Goal: Task Accomplishment & Management: Complete application form

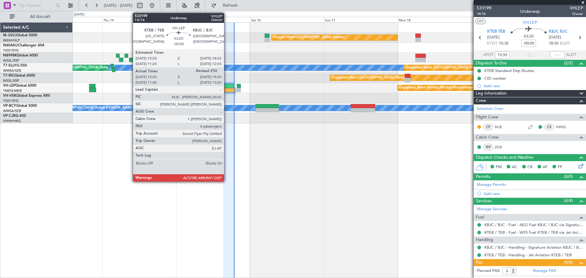
click at [227, 86] on div at bounding box center [228, 86] width 11 height 4
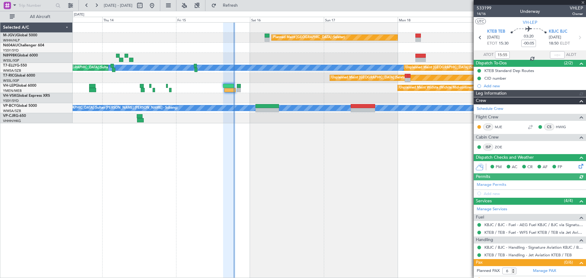
type input "[PERSON_NAME] (LEU)"
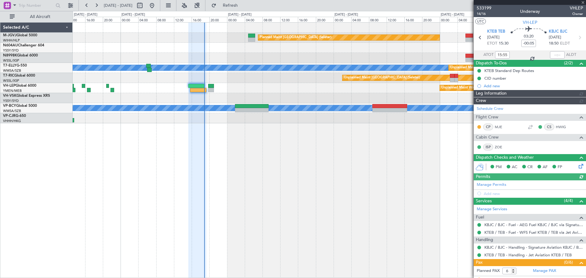
type input "[PERSON_NAME] (LEU)"
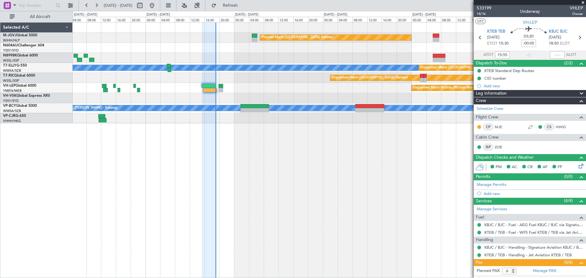
type input "[PERSON_NAME] (LEU)"
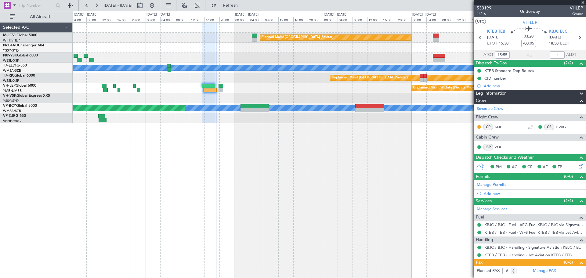
type input "[PERSON_NAME] (LEU)"
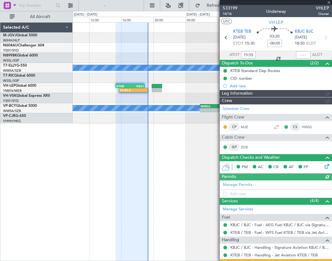
type input "[PERSON_NAME] (LEU)"
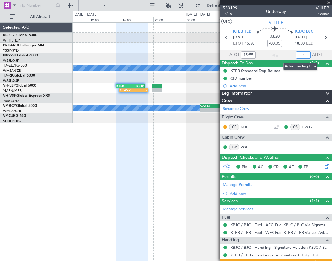
click at [299, 53] on input "text" at bounding box center [303, 54] width 15 height 7
type input "19:19"
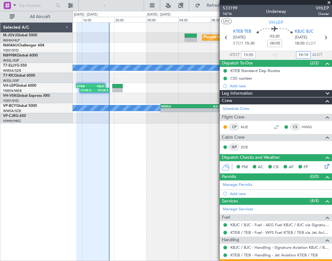
click at [110, 58] on div "Planned Maint [GEOGRAPHIC_DATA] (Seletar) [PERSON_NAME] Unplanned Maint [GEOGRA…" at bounding box center [202, 73] width 259 height 101
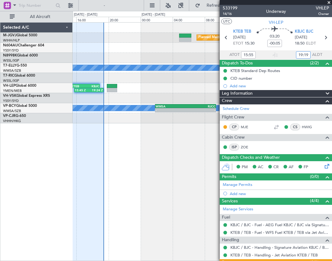
click at [129, 60] on div "Planned Maint [GEOGRAPHIC_DATA] (Seletar) [PERSON_NAME] Unplanned Maint [GEOGRA…" at bounding box center [202, 73] width 259 height 101
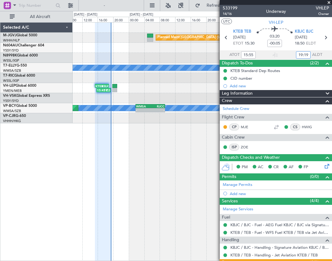
click at [125, 64] on div "Planned Maint [GEOGRAPHIC_DATA] (Seletar) - - VHHH 05:50 Z WSSL 09:10 Z [PERSON…" at bounding box center [202, 73] width 259 height 101
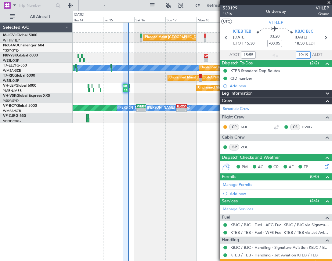
click at [138, 66] on div "Planned Maint [GEOGRAPHIC_DATA] (Seletar) - - VHHH 05:50 Z WSSL 09:10 Z WSSL 13…" at bounding box center [202, 73] width 259 height 101
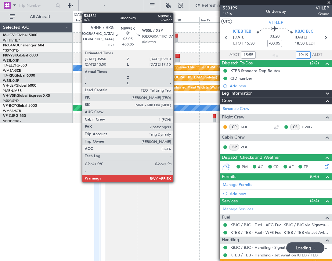
click at [176, 58] on div at bounding box center [178, 60] width 5 height 4
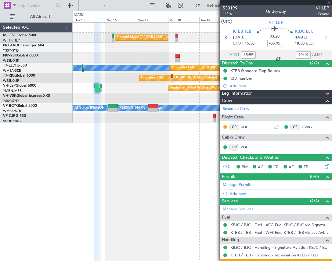
type input "+00:05"
type input "2"
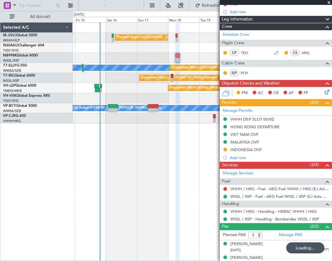
scroll to position [73, 0]
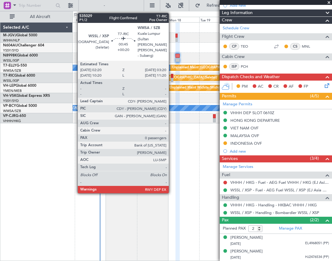
click at [172, 78] on div at bounding box center [172, 76] width 2 height 4
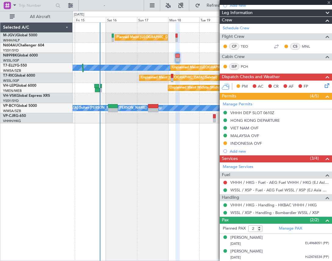
type input "+00:20"
type input "0"
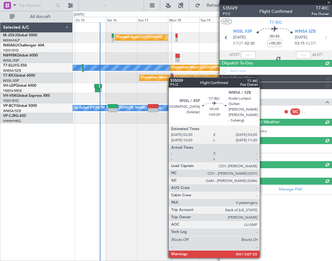
scroll to position [0, 0]
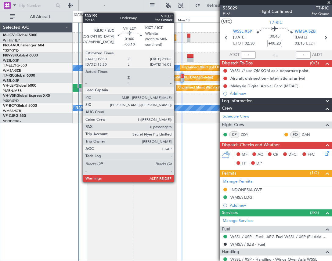
click at [80, 89] on div at bounding box center [80, 90] width 2 height 4
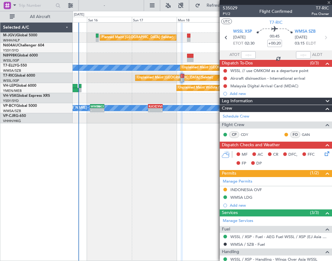
type input "-00:10"
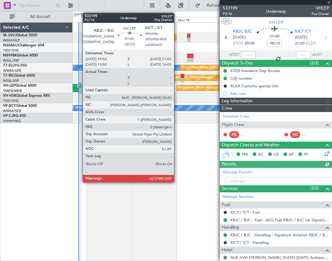
type input "[PERSON_NAME] (LEU)"
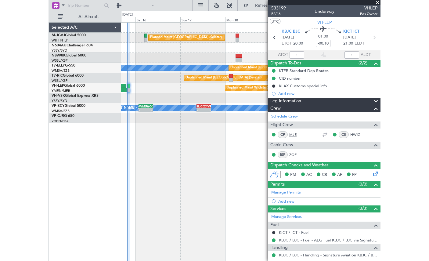
scroll to position [38, 0]
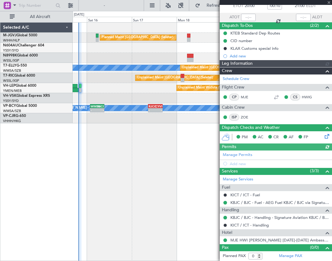
type input "[PERSON_NAME] (LEU)"
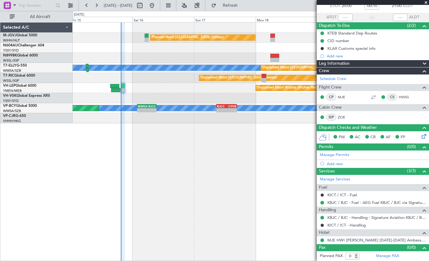
click at [148, 174] on div "Planned Maint [GEOGRAPHIC_DATA] (Seletar) [PERSON_NAME] Unplanned Maint [GEOGRA…" at bounding box center [251, 141] width 357 height 239
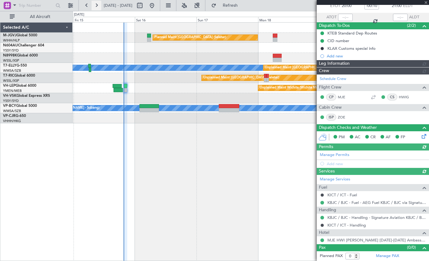
type input "[PERSON_NAME] (LEU)"
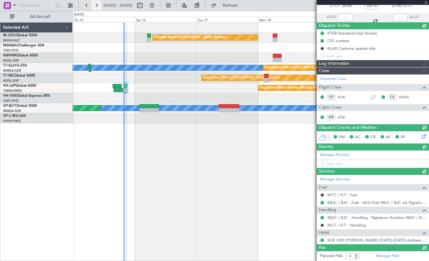
type input "[PERSON_NAME] (LEU)"
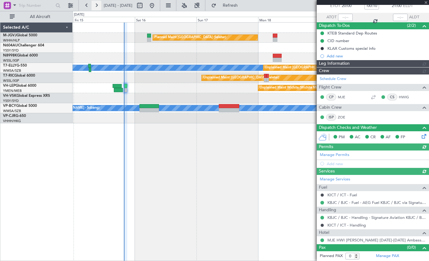
type input "[PERSON_NAME] (LEU)"
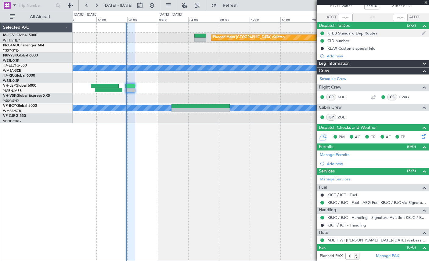
scroll to position [0, 0]
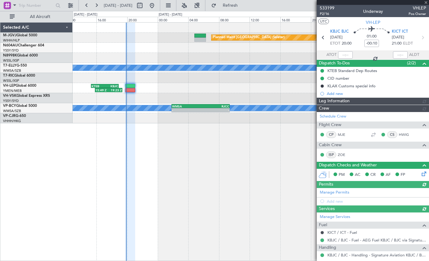
type input "[PERSON_NAME] (LEU)"
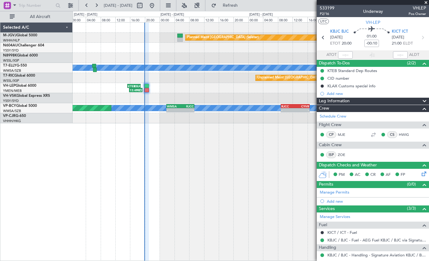
click at [212, 184] on div "Planned Maint [GEOGRAPHIC_DATA] (Seletar) - - VHHH 05:50 Z WSSL 09:10 Z [PERSON…" at bounding box center [251, 141] width 357 height 239
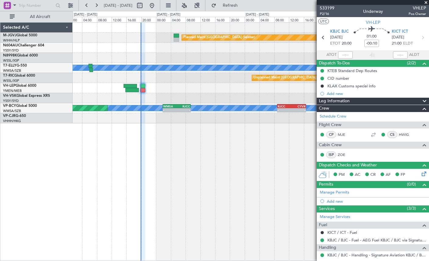
click at [425, 3] on span at bounding box center [426, 2] width 6 height 5
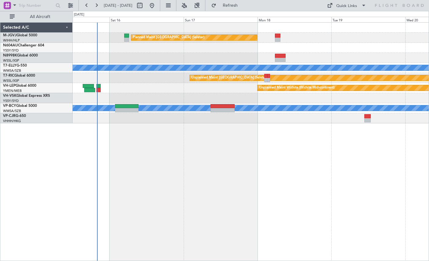
click at [191, 172] on div "Planned Maint [GEOGRAPHIC_DATA] (Seletar) Unplanned Maint [GEOGRAPHIC_DATA] (Su…" at bounding box center [251, 141] width 357 height 239
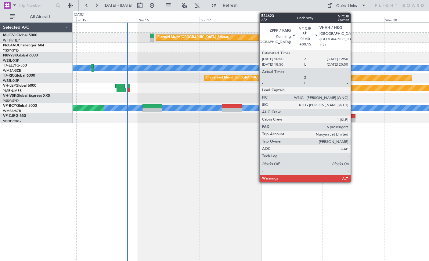
click at [354, 119] on div at bounding box center [353, 120] width 5 height 4
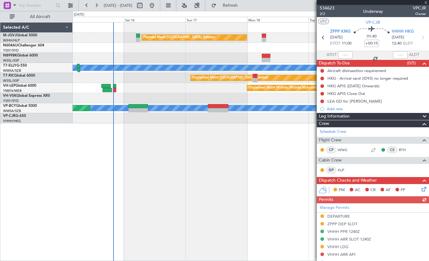
click at [229, 180] on div "Planned Maint [GEOGRAPHIC_DATA] (Seletar) Unplanned Maint [GEOGRAPHIC_DATA] (Su…" at bounding box center [251, 141] width 357 height 239
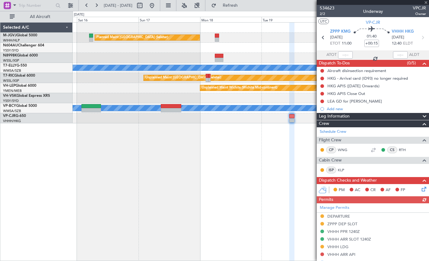
click at [215, 185] on div "Planned Maint [GEOGRAPHIC_DATA] (Seletar) Unplanned Maint [GEOGRAPHIC_DATA] (Su…" at bounding box center [251, 141] width 357 height 239
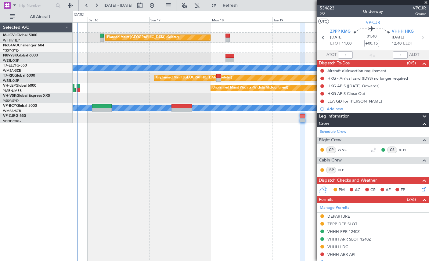
click at [226, 162] on div "Planned Maint [GEOGRAPHIC_DATA] (Seletar) Unplanned Maint [GEOGRAPHIC_DATA] (Su…" at bounding box center [251, 141] width 357 height 239
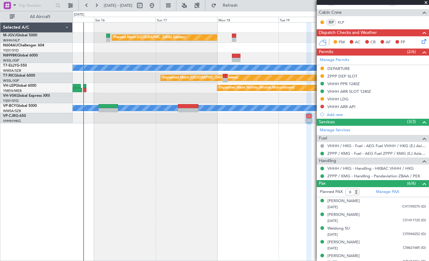
scroll to position [166, 0]
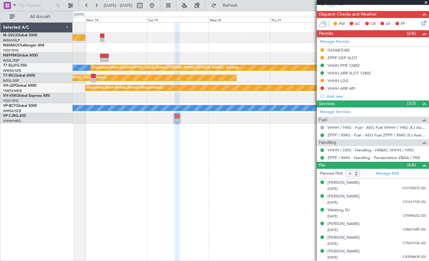
click at [139, 209] on div "Planned Maint [GEOGRAPHIC_DATA] (Seletar) [PERSON_NAME] Unplanned Maint [GEOGRA…" at bounding box center [251, 141] width 357 height 239
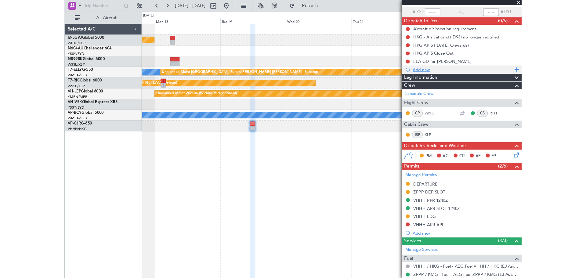
scroll to position [0, 0]
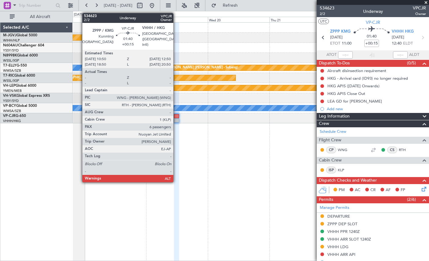
click at [176, 120] on div at bounding box center [176, 120] width 5 height 4
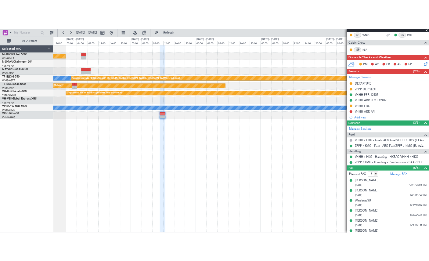
scroll to position [149, 0]
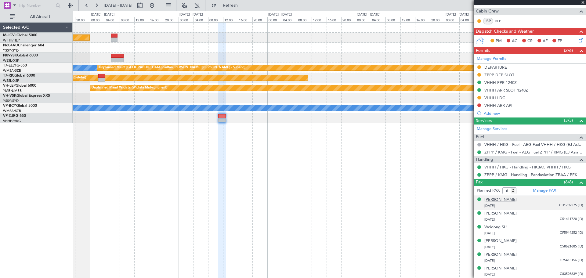
click at [504, 200] on div "[PERSON_NAME]" at bounding box center [501, 200] width 32 height 6
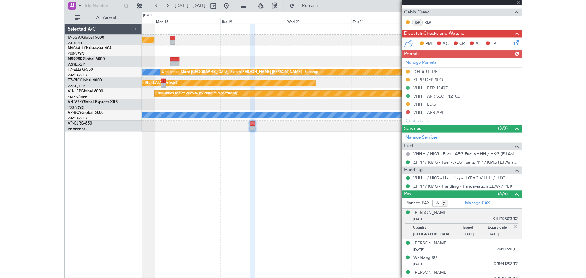
scroll to position [181, 0]
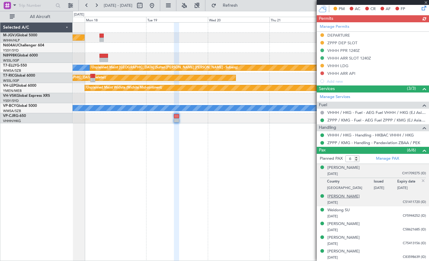
click at [340, 197] on div "[PERSON_NAME]" at bounding box center [344, 197] width 32 height 6
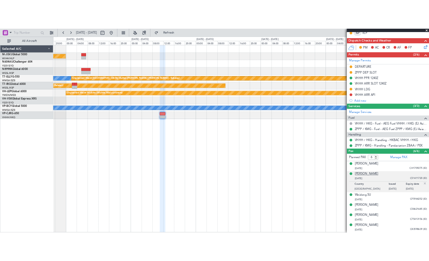
scroll to position [164, 0]
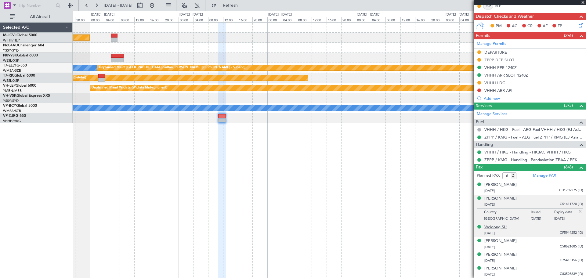
click at [501, 228] on div "Weidong SU" at bounding box center [496, 227] width 22 height 6
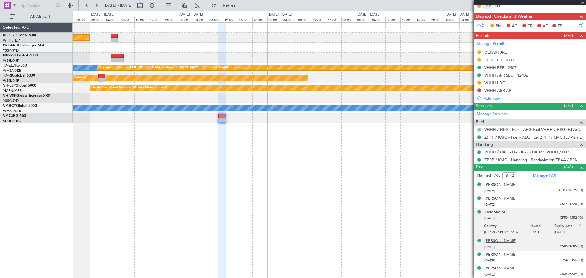
click at [493, 243] on div "[PERSON_NAME]" at bounding box center [501, 241] width 32 height 6
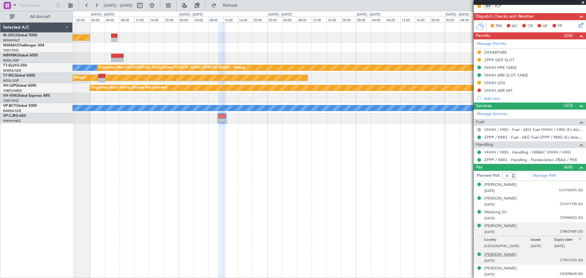
click at [499, 255] on div "[PERSON_NAME]" at bounding box center [501, 255] width 32 height 6
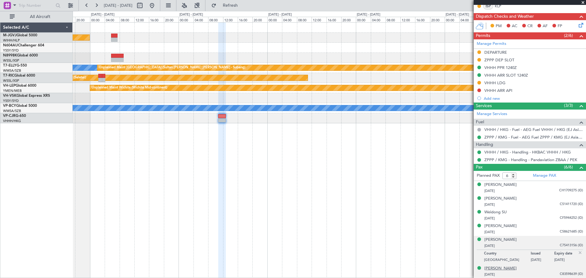
click at [504, 270] on div "Planned PAX 6 Manage PAX Huangchang LI [DATE] CH1709275 (ID) [PERSON_NAME] [DAT…" at bounding box center [530, 224] width 112 height 107
click at [508, 266] on div "[PERSON_NAME]" at bounding box center [501, 269] width 32 height 6
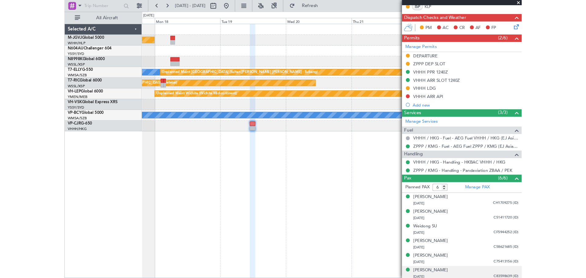
scroll to position [0, 0]
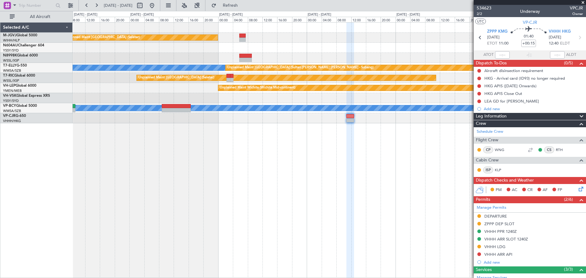
click at [295, 137] on div "Planned Maint [GEOGRAPHIC_DATA] (Seletar) [PERSON_NAME] Unplanned Maint [GEOGRA…" at bounding box center [330, 150] width 514 height 256
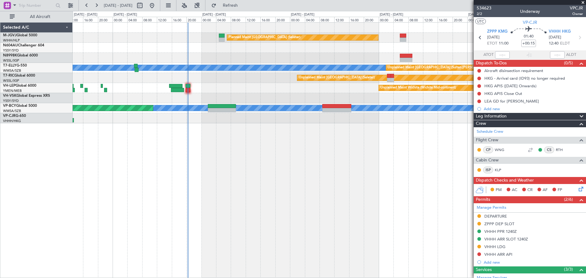
click at [269, 131] on div "Planned Maint [GEOGRAPHIC_DATA] (Seletar) [PERSON_NAME] Unplanned Maint [GEOGRA…" at bounding box center [330, 150] width 514 height 256
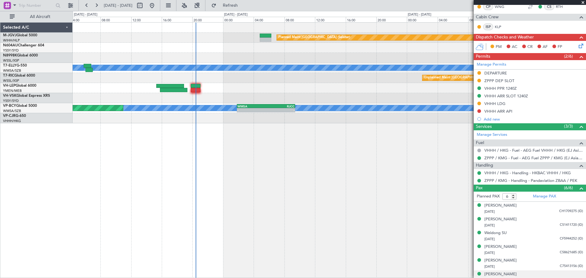
scroll to position [164, 0]
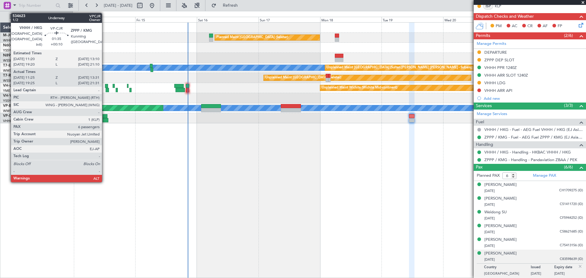
click at [105, 119] on div at bounding box center [105, 120] width 5 height 4
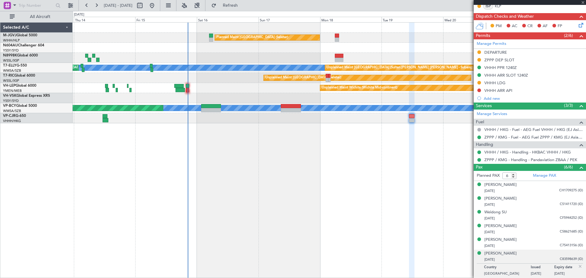
type input "+00:10"
type input "11:35"
type input "13:26"
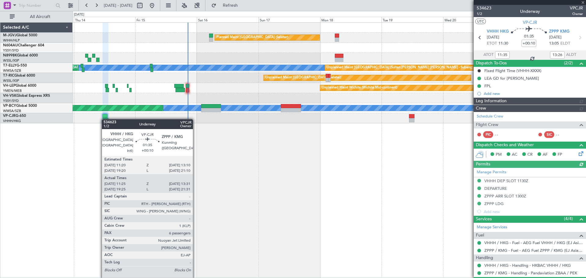
type input "[PERSON_NAME] (LEU)"
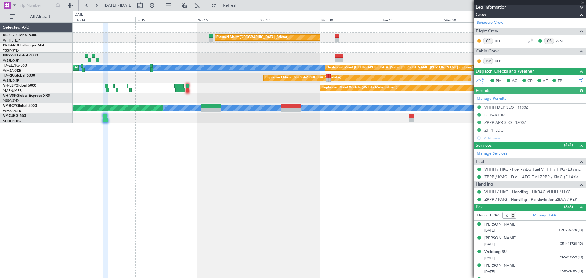
scroll to position [118, 0]
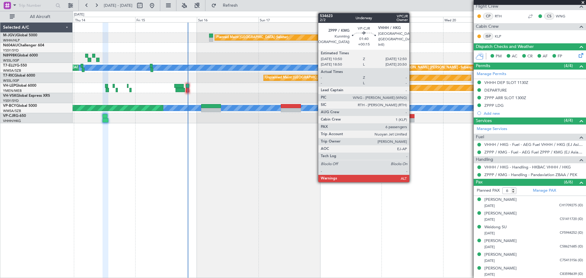
click at [412, 119] on div at bounding box center [411, 120] width 5 height 4
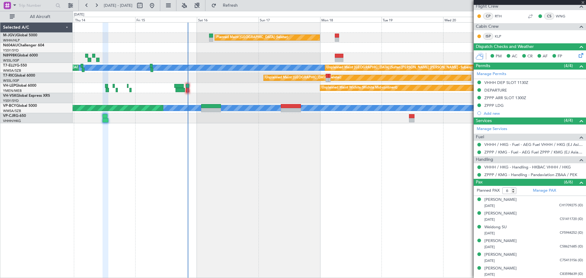
type input "+00:15"
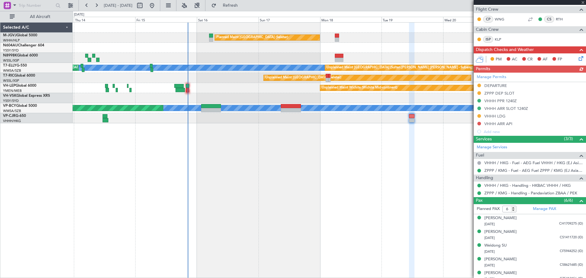
scroll to position [164, 0]
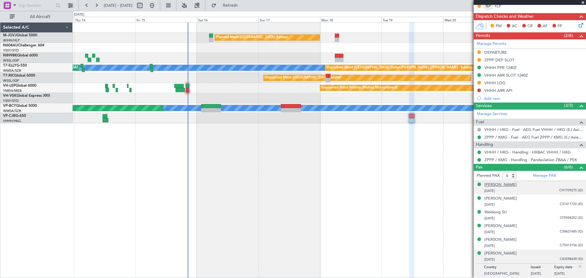
click at [499, 184] on div "[PERSON_NAME]" at bounding box center [501, 185] width 32 height 6
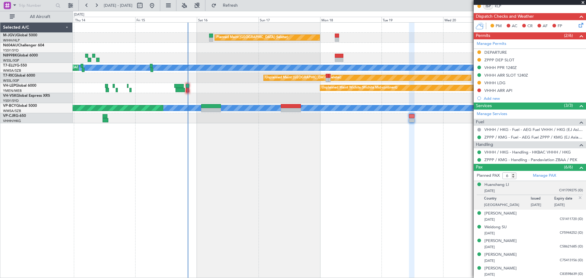
click at [449, 144] on div "Planned Maint [GEOGRAPHIC_DATA] (Seletar) Unplanned Maint [GEOGRAPHIC_DATA] (Su…" at bounding box center [330, 150] width 514 height 256
click at [504, 185] on div "Huanchang LI" at bounding box center [497, 185] width 25 height 6
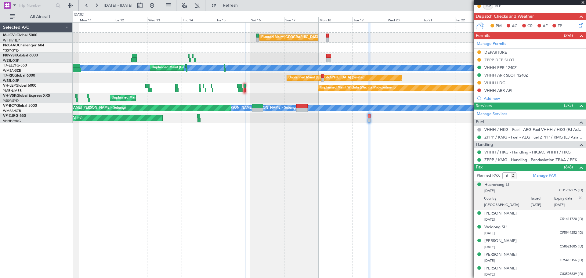
click at [310, 150] on div "Planned Maint [GEOGRAPHIC_DATA] (Seletar) Unplanned Maint [GEOGRAPHIC_DATA] (Su…" at bounding box center [330, 150] width 514 height 256
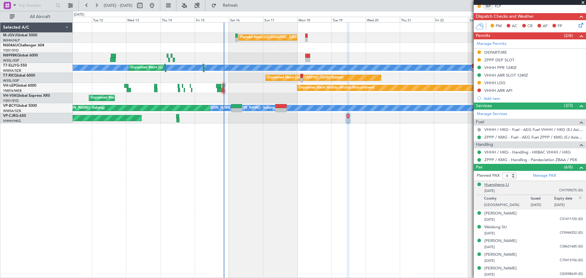
click at [496, 184] on div "Huanchang LI" at bounding box center [497, 185] width 25 height 6
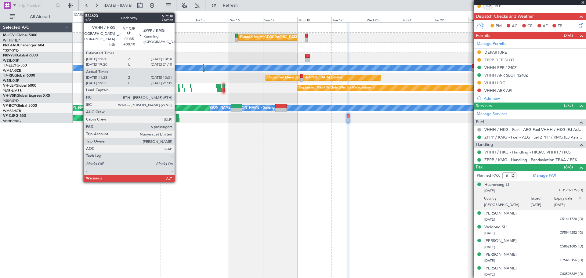
click at [177, 119] on div at bounding box center [178, 120] width 3 height 4
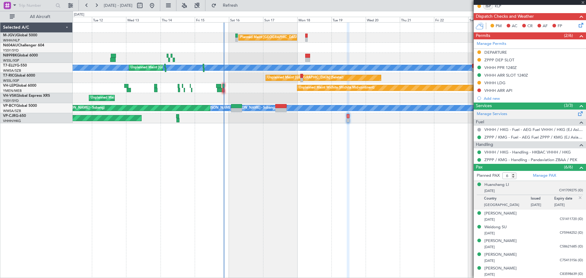
type input "+00:10"
type input "11:35"
type input "13:26"
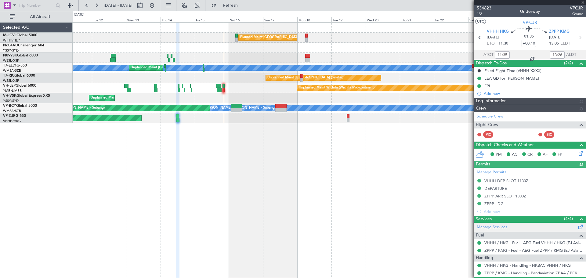
type input "[PERSON_NAME] (LEU)"
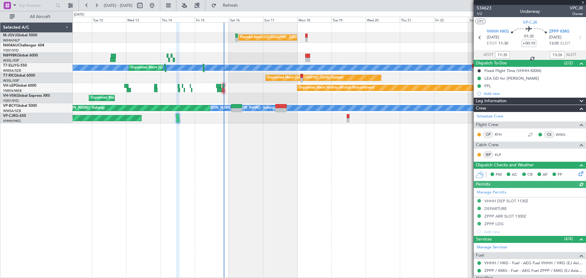
scroll to position [118, 0]
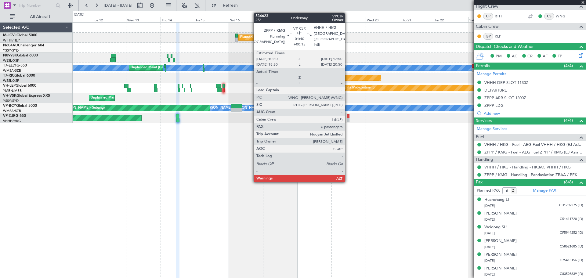
click at [348, 120] on div at bounding box center [348, 120] width 3 height 4
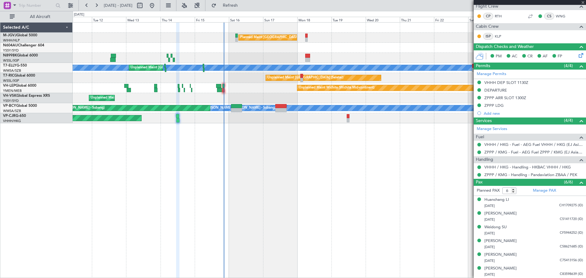
type input "+00:15"
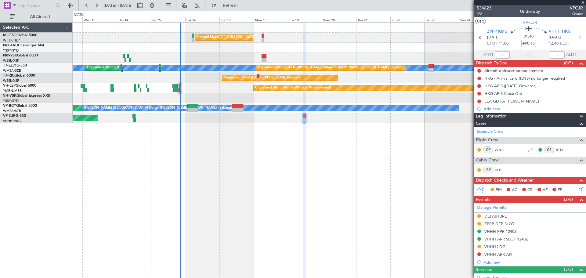
click at [311, 51] on div at bounding box center [329, 48] width 513 height 10
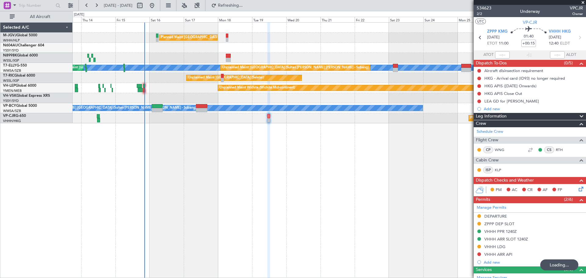
click at [328, 44] on div "Planned Maint [GEOGRAPHIC_DATA] (Seletar) [PERSON_NAME] Unplanned Maint [GEOGRA…" at bounding box center [329, 73] width 513 height 101
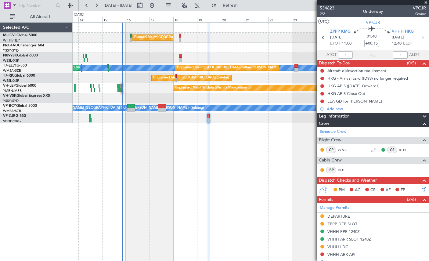
click at [103, 183] on div "Planned Maint [GEOGRAPHIC_DATA] (Seletar) [PERSON_NAME] Unplanned Maint [GEOGRA…" at bounding box center [251, 141] width 357 height 239
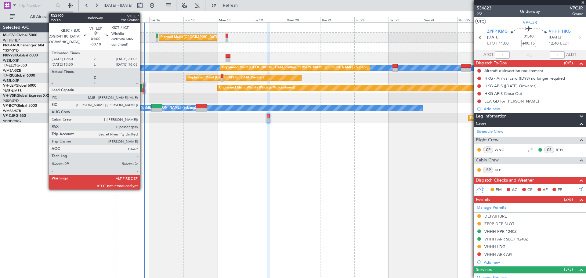
click at [143, 84] on div at bounding box center [144, 86] width 2 height 4
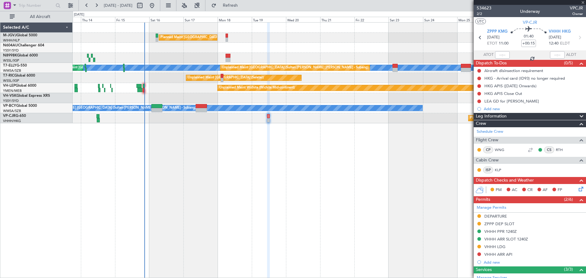
type input "-00:10"
type input "0"
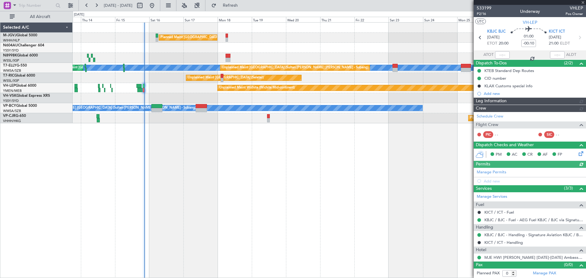
type input "[PERSON_NAME] (LEU)"
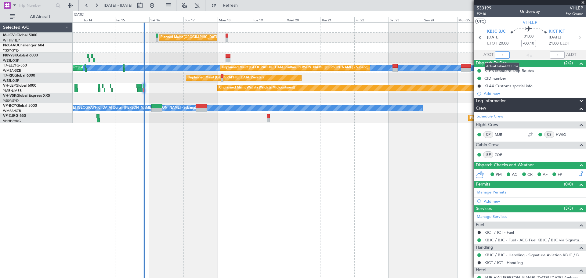
drag, startPoint x: 498, startPoint y: 56, endPoint x: 488, endPoint y: 71, distance: 18.6
click at [498, 56] on input "text" at bounding box center [502, 54] width 15 height 7
type input "20:42"
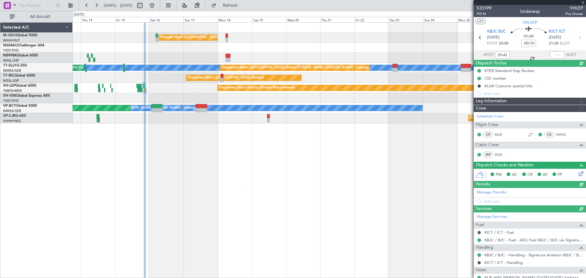
type input "[PERSON_NAME] (LEU)"
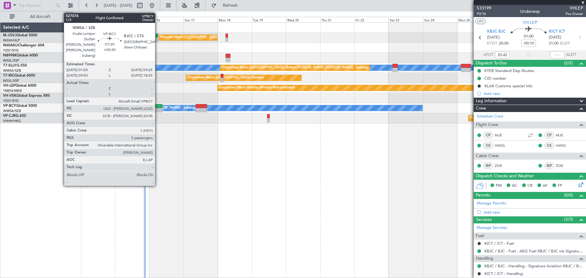
click at [158, 109] on div at bounding box center [156, 110] width 11 height 4
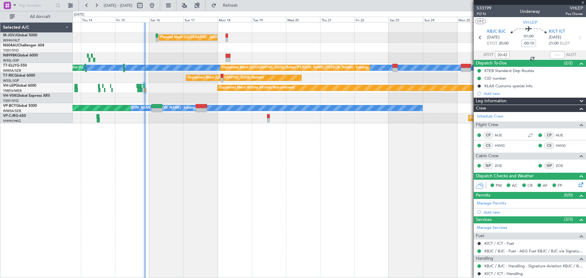
type input "+00:30"
type input "5"
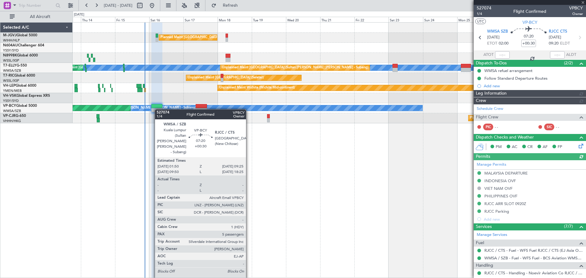
type input "[PERSON_NAME] (EYU)"
type input "A0088"
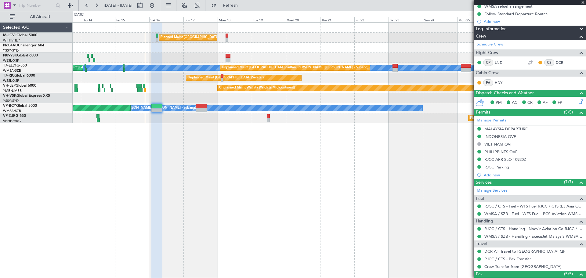
scroll to position [102, 0]
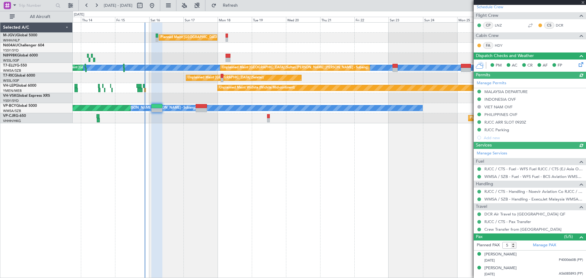
type input "[PERSON_NAME] (EYU)"
type input "A0088"
type input "[PERSON_NAME] (EYU)"
type input "A0088"
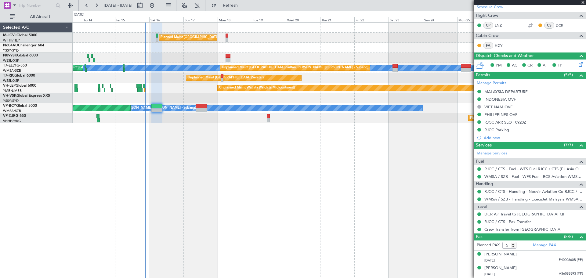
type input "[PERSON_NAME] (EYU)"
type input "A0088"
type input "[PERSON_NAME] (EYU)"
type input "A0088"
type input "[PERSON_NAME] (EYU)"
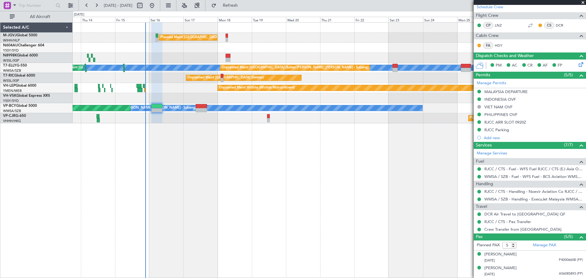
type input "A0088"
